Goal: Transaction & Acquisition: Purchase product/service

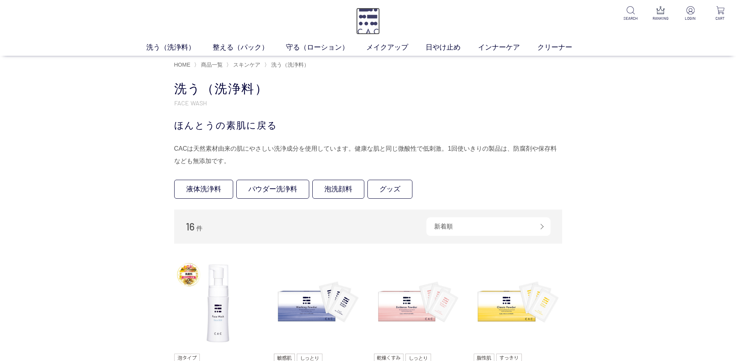
click at [376, 15] on img at bounding box center [368, 21] width 24 height 27
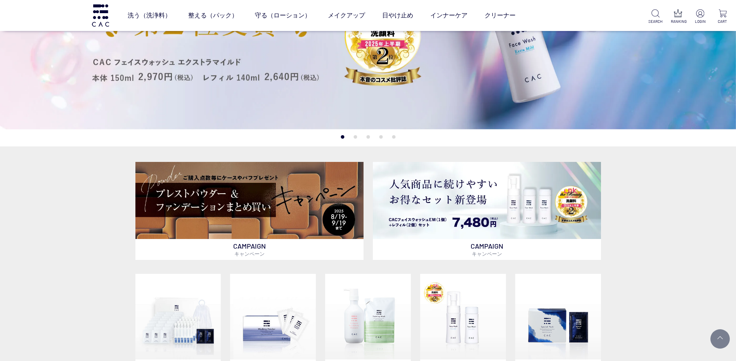
scroll to position [194, 0]
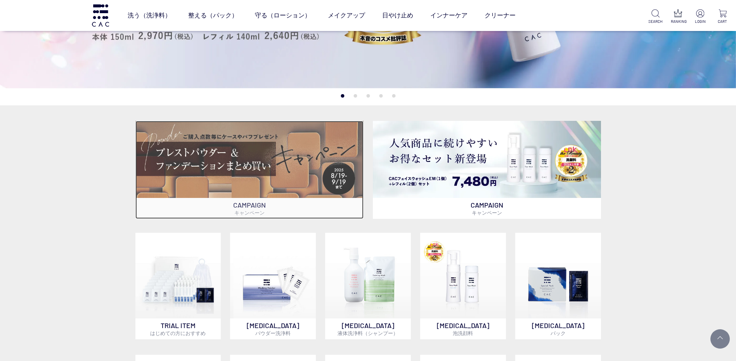
click at [241, 155] on img at bounding box center [249, 159] width 228 height 77
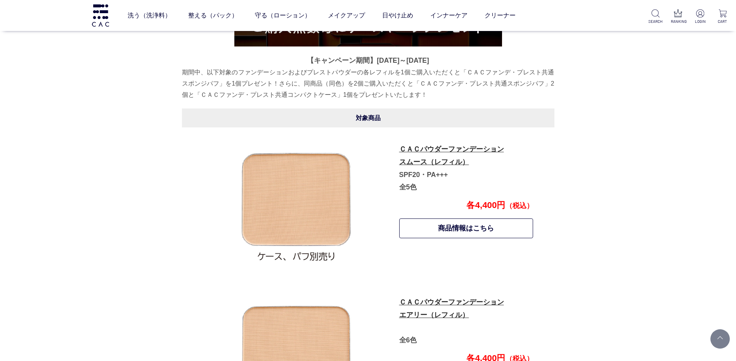
scroll to position [311, 0]
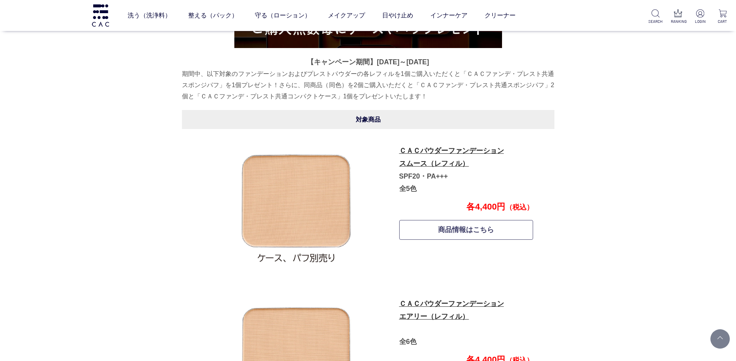
click at [468, 233] on link "商品情報はこちら" at bounding box center [466, 230] width 134 height 20
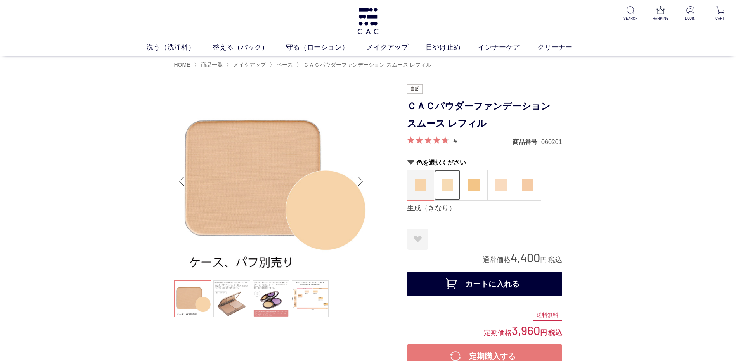
click at [450, 185] on img at bounding box center [447, 186] width 12 height 12
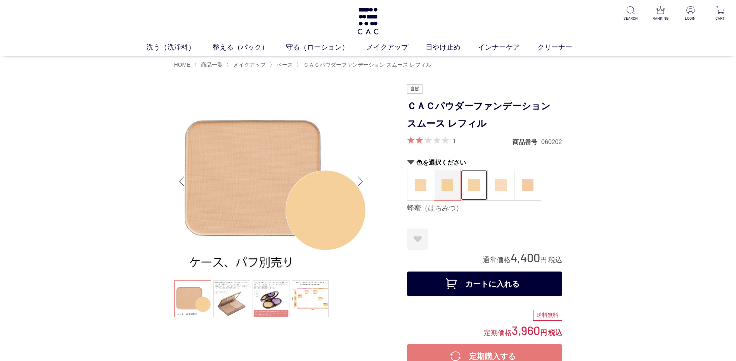
click at [478, 187] on img at bounding box center [474, 186] width 12 height 12
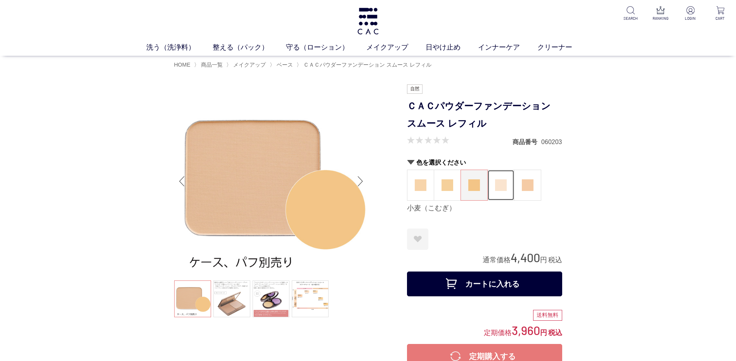
click at [499, 188] on img at bounding box center [501, 186] width 12 height 12
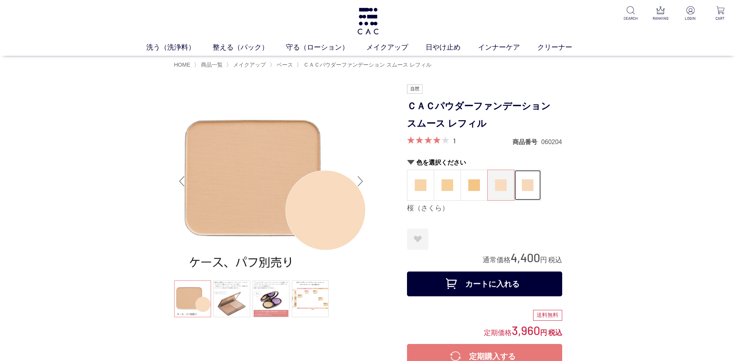
click at [529, 185] on img at bounding box center [528, 186] width 12 height 12
click at [363, 18] on img at bounding box center [368, 21] width 24 height 27
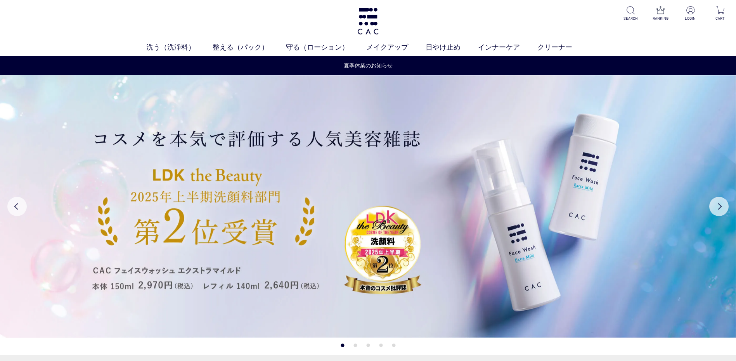
scroll to position [116, 0]
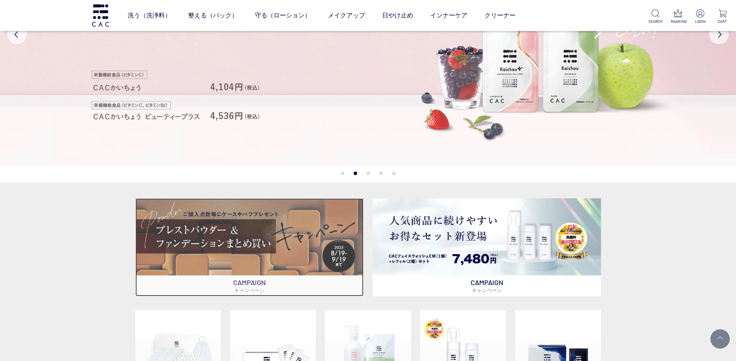
click at [271, 239] on img at bounding box center [249, 237] width 228 height 77
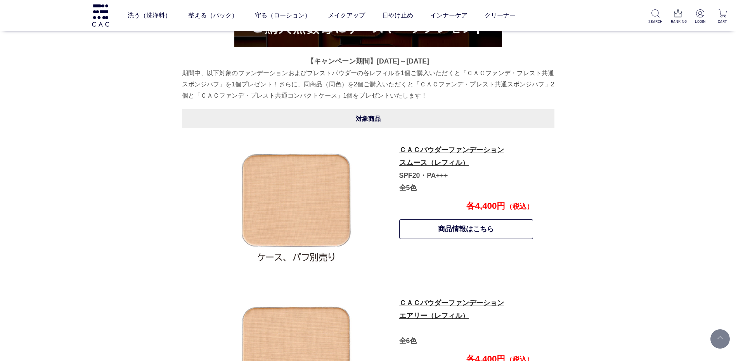
scroll to position [311, 0]
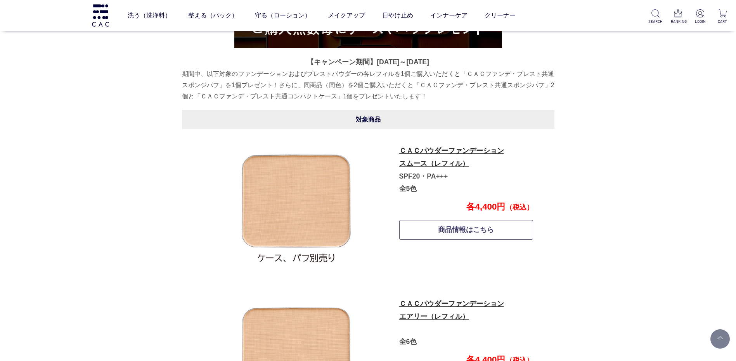
click at [452, 230] on link "商品情報はこちら" at bounding box center [466, 230] width 134 height 20
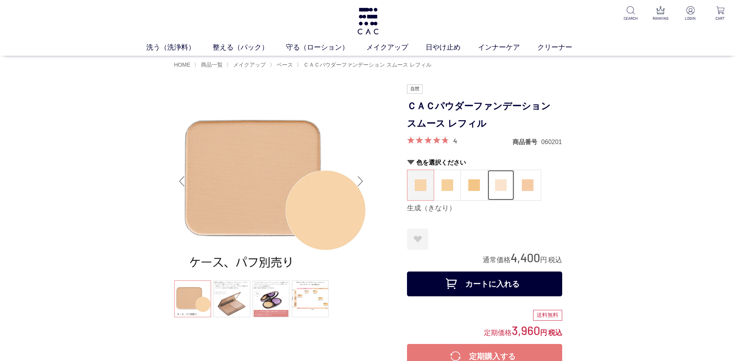
click at [504, 185] on img at bounding box center [501, 186] width 12 height 12
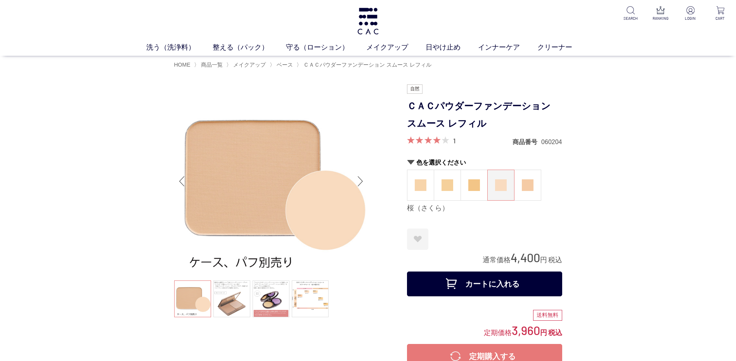
click at [463, 289] on button "カートに入れる" at bounding box center [484, 284] width 155 height 25
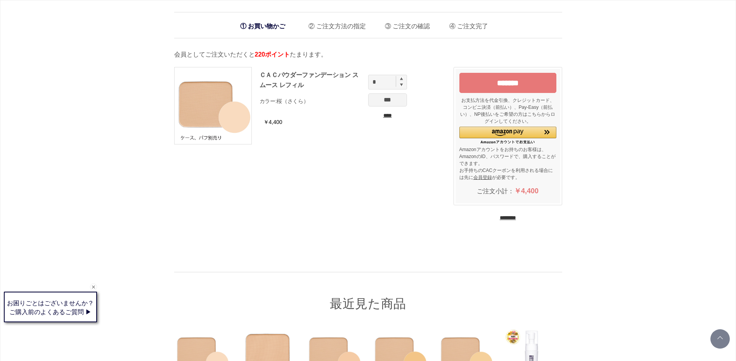
click at [522, 222] on div "******* お支払方法を代金引換、クレジットカード、コンビニ決済（前払い）、Pay-Easy（前払い）、NP後払いをご希望の方はこちらからログインしてくだ…" at bounding box center [504, 148] width 116 height 178
click at [516, 217] on input "********" at bounding box center [507, 217] width 16 height 7
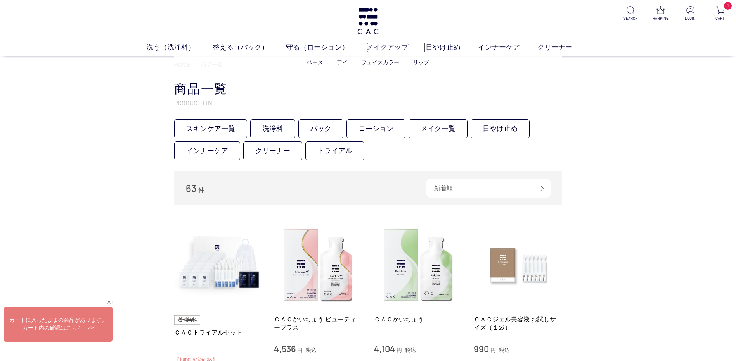
click at [390, 50] on link "メイクアップ" at bounding box center [395, 47] width 59 height 10
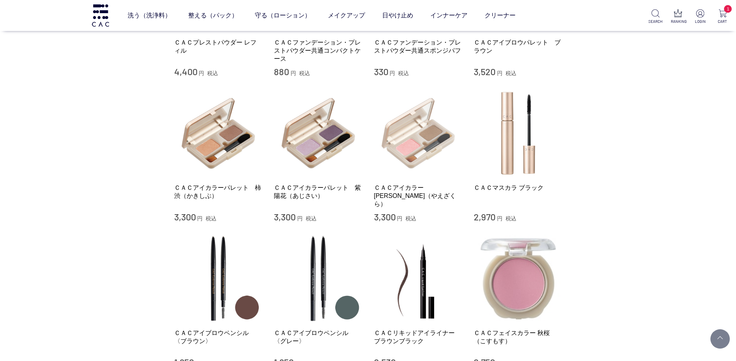
scroll to position [271, 0]
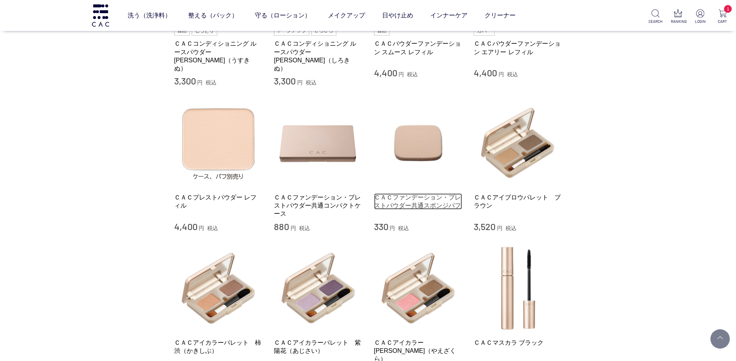
click at [429, 194] on link "ＣＡＣファンデーション・プレストパウダー共通スポンジパフ" at bounding box center [418, 202] width 88 height 17
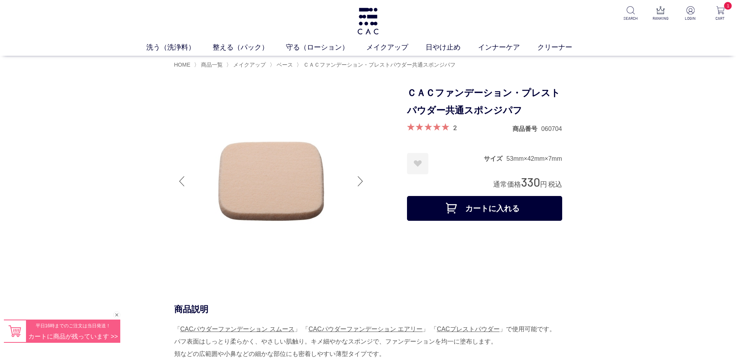
click at [429, 206] on button "カートに入れる" at bounding box center [484, 208] width 155 height 25
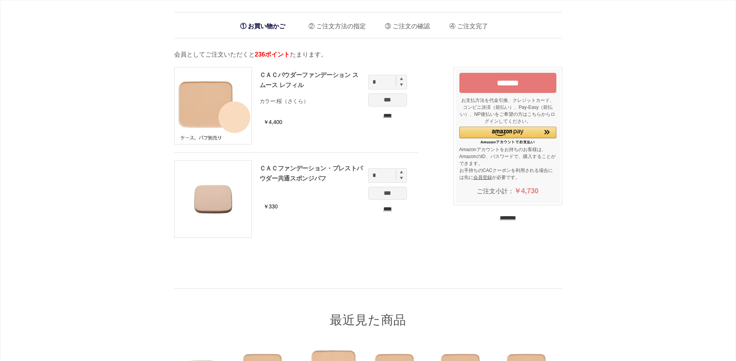
click at [499, 219] on input "********" at bounding box center [507, 217] width 16 height 7
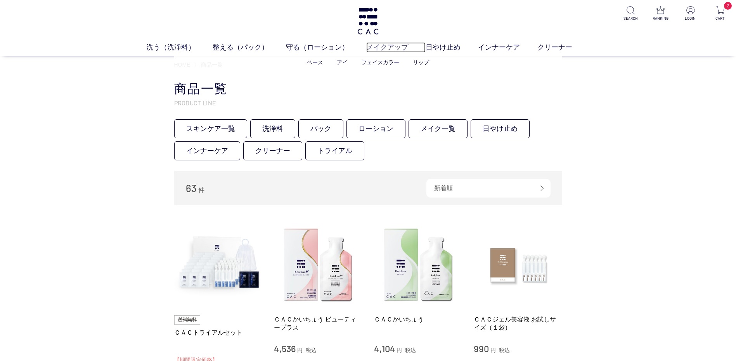
click at [396, 44] on link "メイクアップ" at bounding box center [395, 47] width 59 height 10
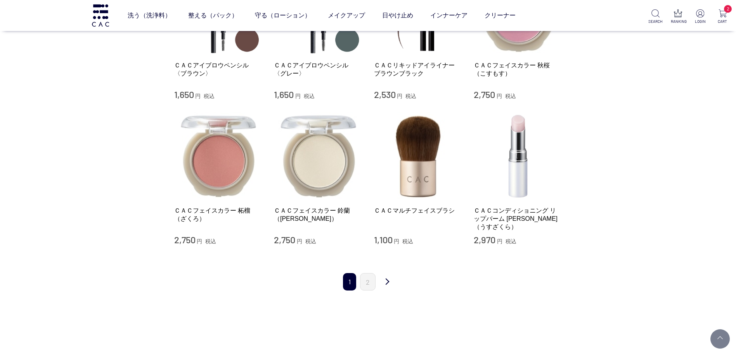
scroll to position [737, 0]
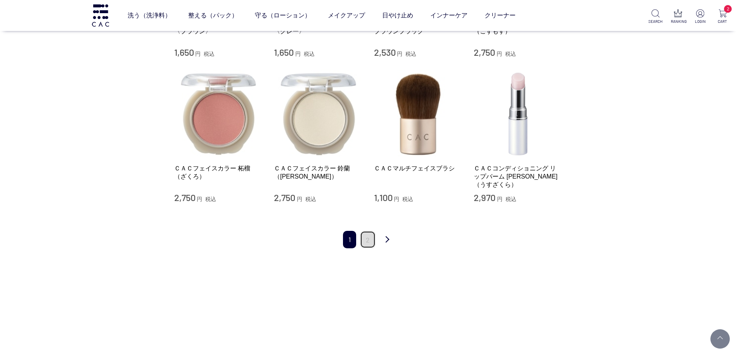
click at [367, 236] on link "2" at bounding box center [368, 239] width 16 height 17
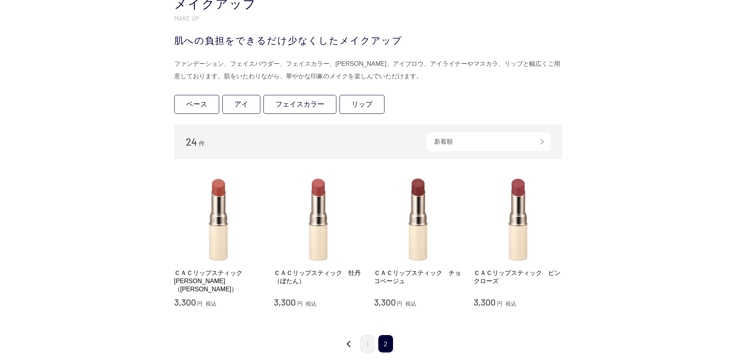
scroll to position [155, 0]
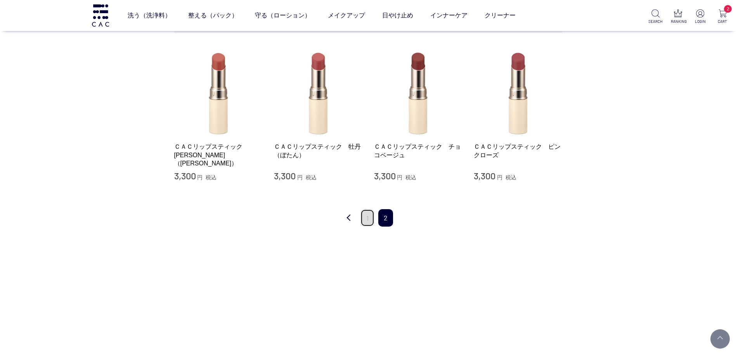
click at [364, 223] on link "1" at bounding box center [367, 217] width 14 height 17
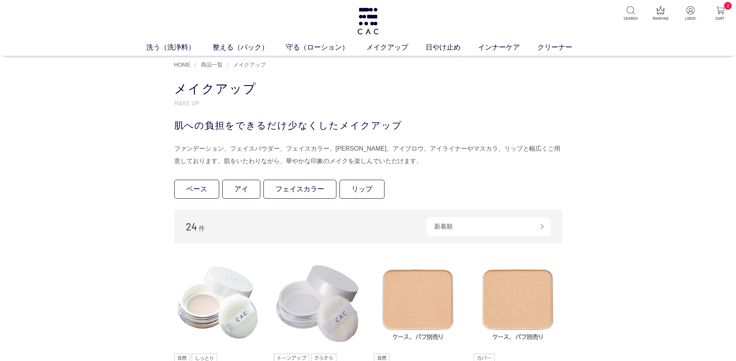
click at [504, 121] on div "肌への負担をできるだけ少なくしたメイクアップ" at bounding box center [368, 126] width 388 height 14
click at [449, 45] on link "日やけ止め" at bounding box center [451, 47] width 52 height 10
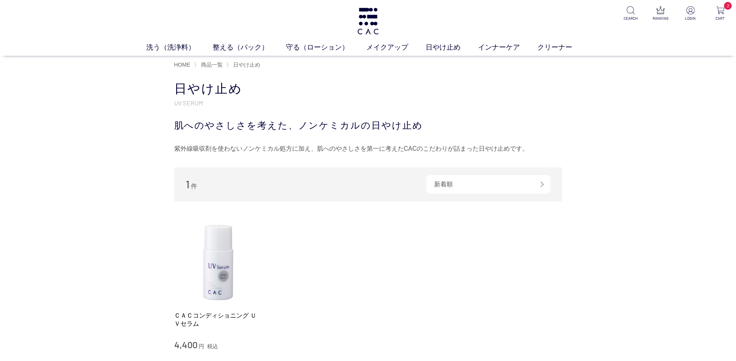
click at [446, 78] on div "買い物かご 買い物かご内の商品 ＣＡＣパウダーファンデーション スムース レフィル （桜（さくら）） 削除 ￥4,400 × 1 = ￥4,400 ＣＡＣファ…" at bounding box center [368, 247] width 736 height 348
click at [396, 264] on li "ＣＡＣコンディショニング ＵＶセラム 4,400 円 税込" at bounding box center [368, 284] width 388 height 134
click at [371, 27] on img at bounding box center [368, 21] width 24 height 27
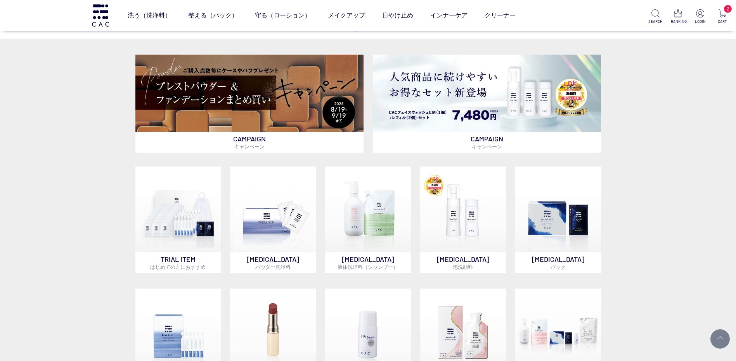
scroll to position [194, 0]
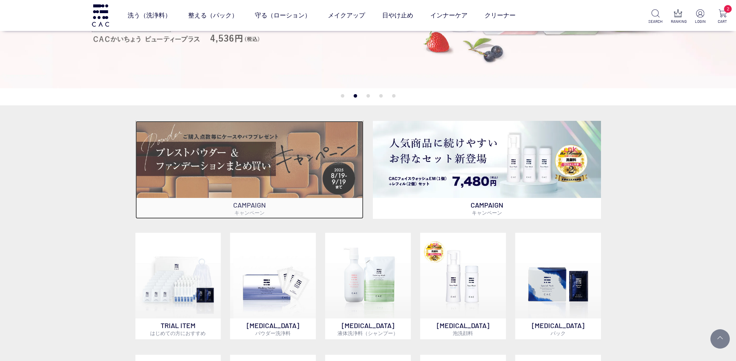
click at [246, 175] on img at bounding box center [249, 159] width 228 height 77
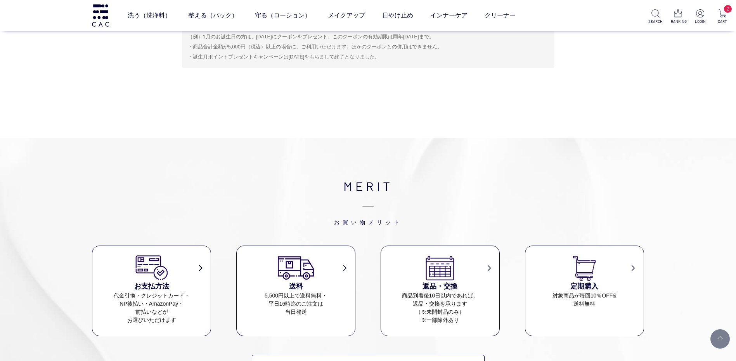
scroll to position [1418, 0]
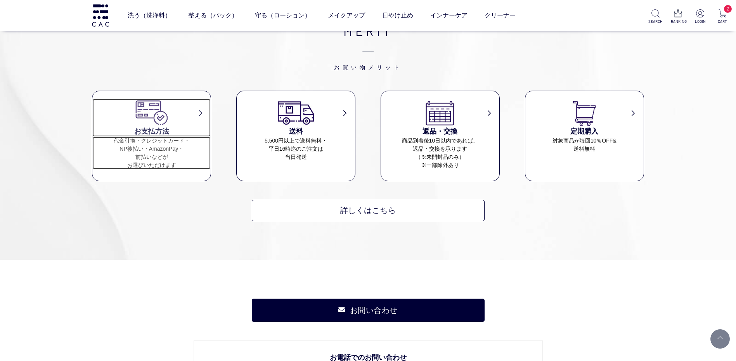
click at [149, 128] on h3 "お支払方法" at bounding box center [151, 131] width 118 height 10
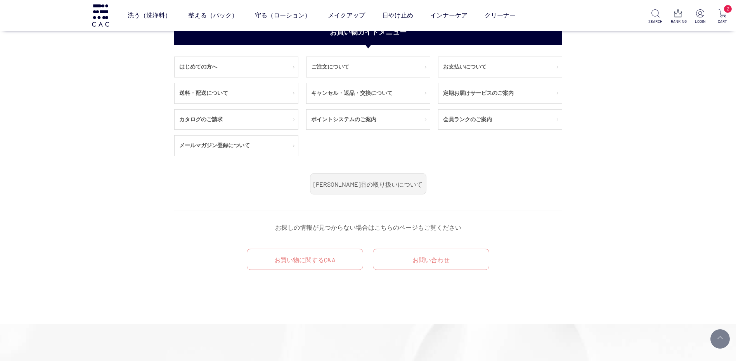
scroll to position [1008, 0]
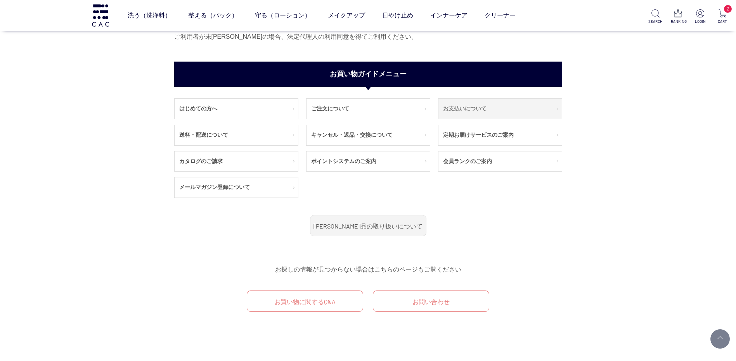
click at [482, 109] on link "お支払いについて" at bounding box center [499, 109] width 123 height 20
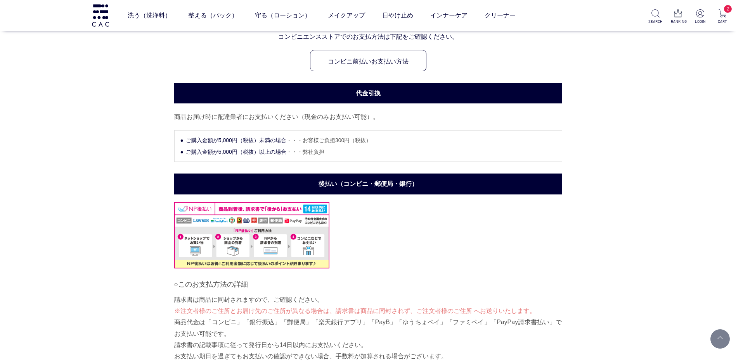
scroll to position [504, 0]
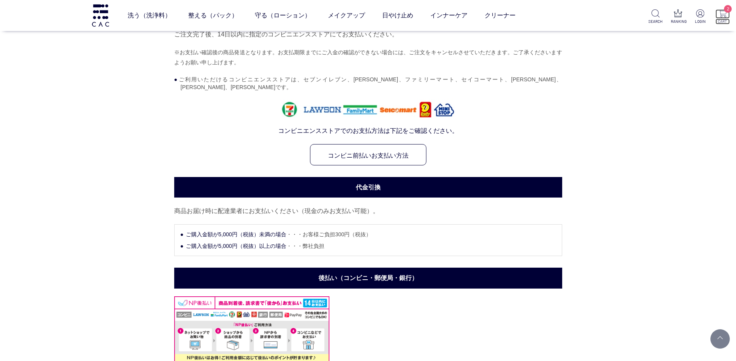
click at [719, 14] on img at bounding box center [722, 13] width 8 height 8
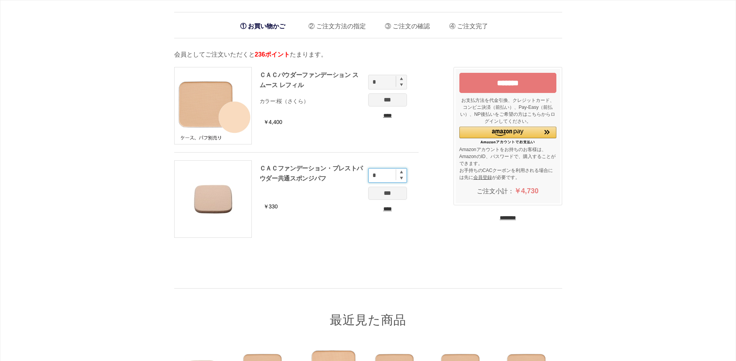
drag, startPoint x: 389, startPoint y: 177, endPoint x: 363, endPoint y: 187, distance: 28.1
click at [363, 187] on li "ＣＡＣファンデーション・プレストパウダー共通スポンジパフ ￥330 * *** ****" at bounding box center [296, 203] width 244 height 85
type input "*"
click at [381, 188] on input "***" at bounding box center [387, 193] width 39 height 13
